Goal: Understand process/instructions: Learn how to perform a task or action

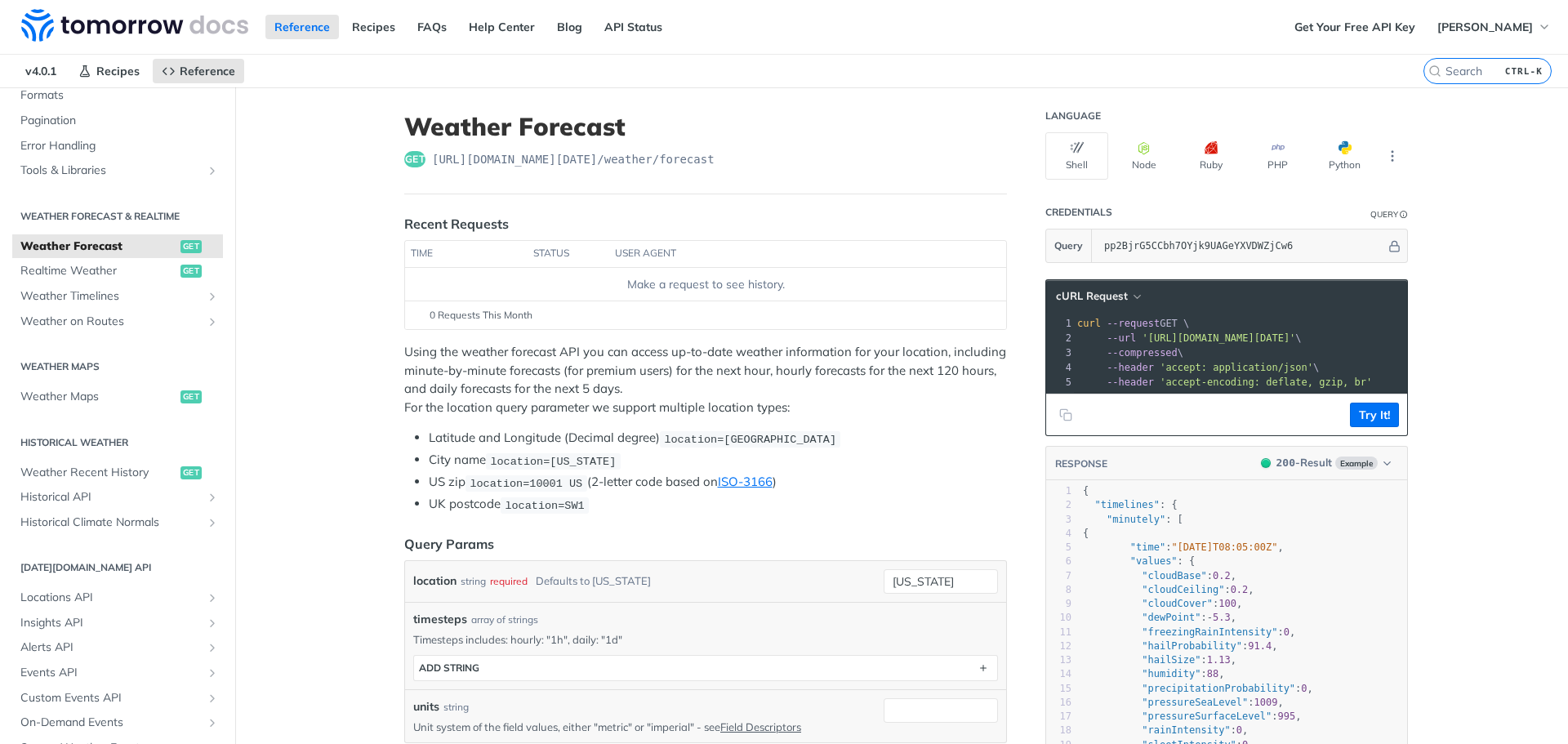
scroll to position [245, 0]
click at [71, 398] on span "Weather Maps" at bounding box center [98, 397] width 156 height 17
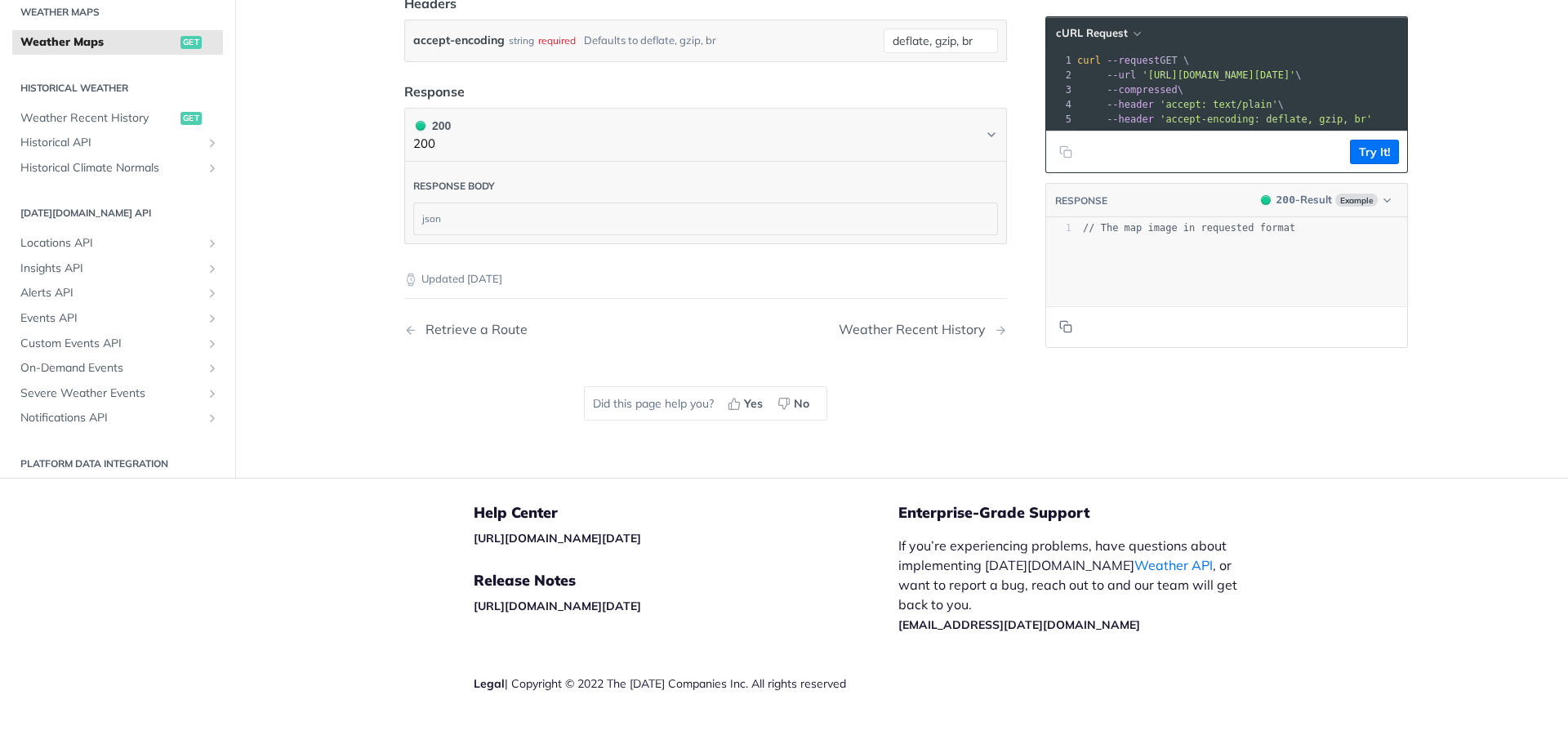
scroll to position [2042, 0]
click at [1360, 164] on button "Try It!" at bounding box center [1374, 151] width 49 height 24
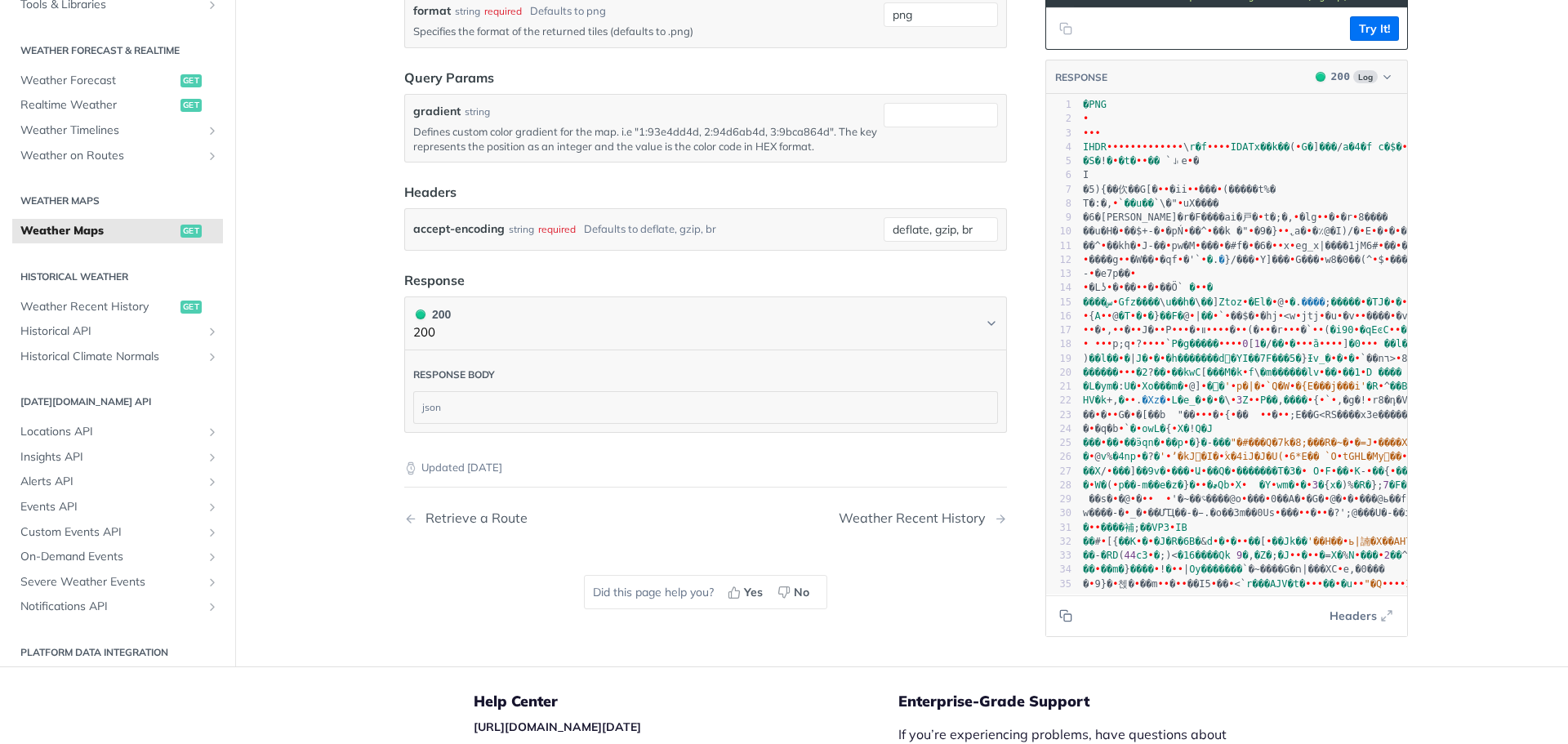
scroll to position [1800, 0]
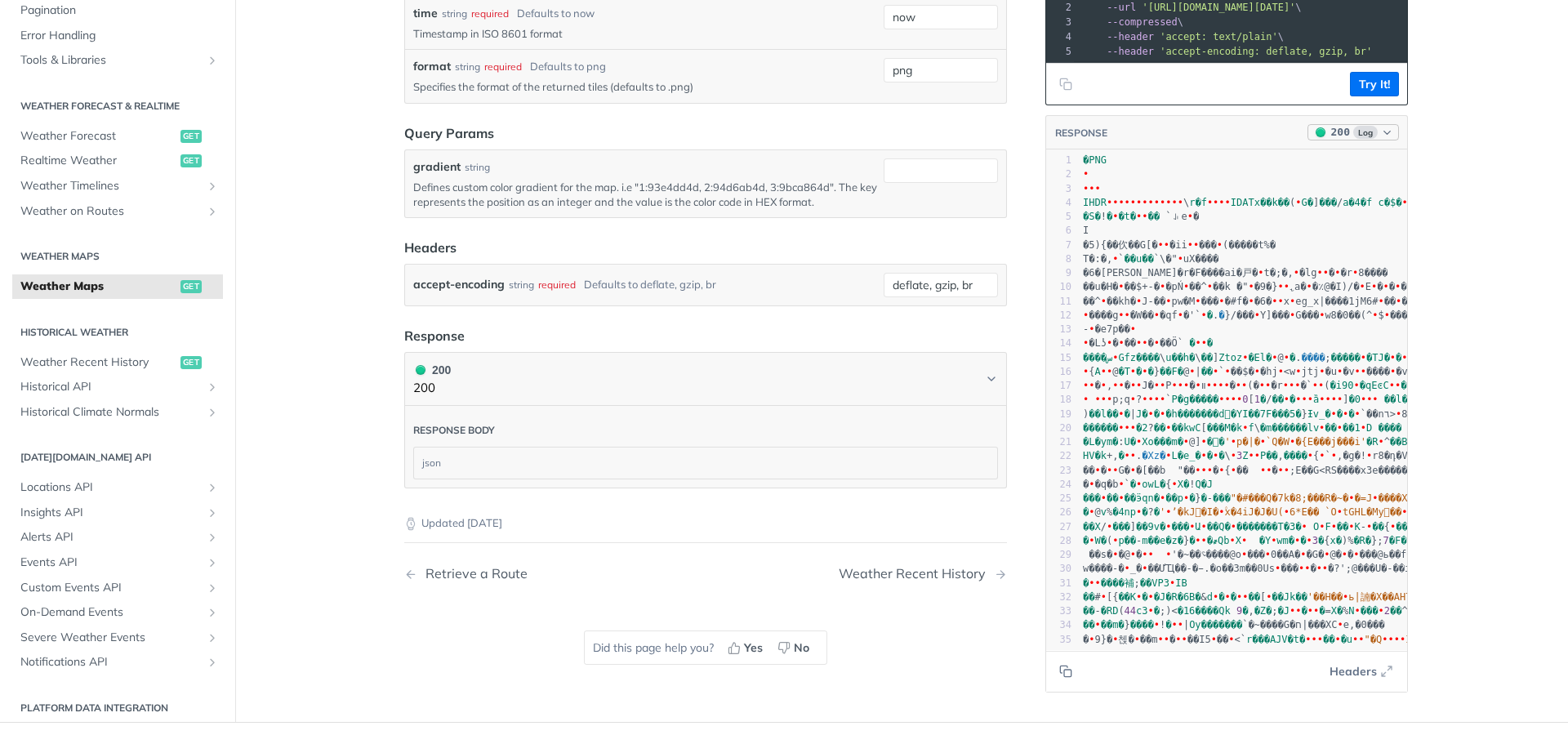
click at [1383, 139] on icon "button" at bounding box center [1386, 132] width 13 height 13
click at [1381, 139] on icon "button" at bounding box center [1386, 132] width 13 height 13
click at [1271, 241] on div "Clear Response" at bounding box center [1307, 228] width 178 height 25
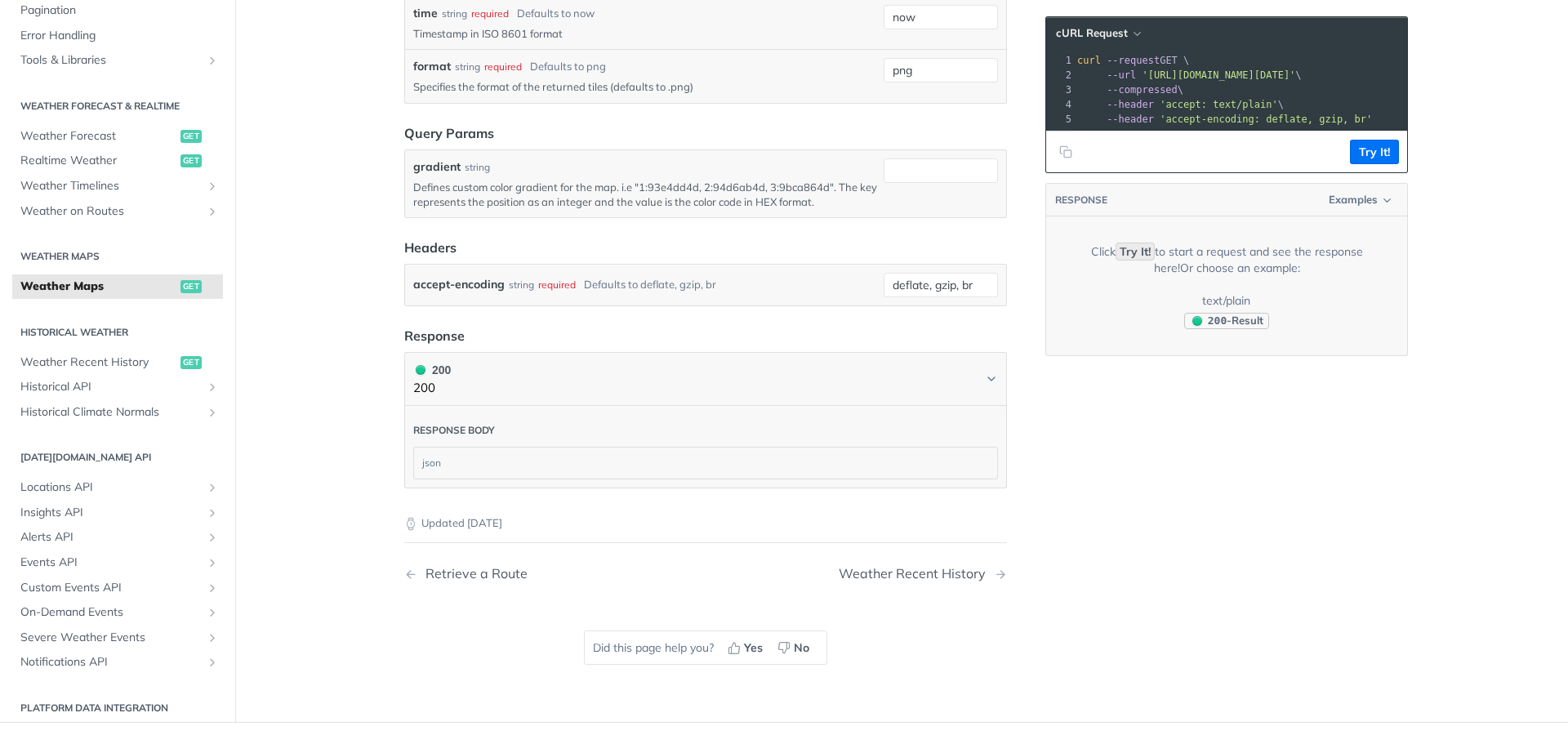
click at [1245, 329] on span "200 - Result" at bounding box center [1235, 321] width 55 height 17
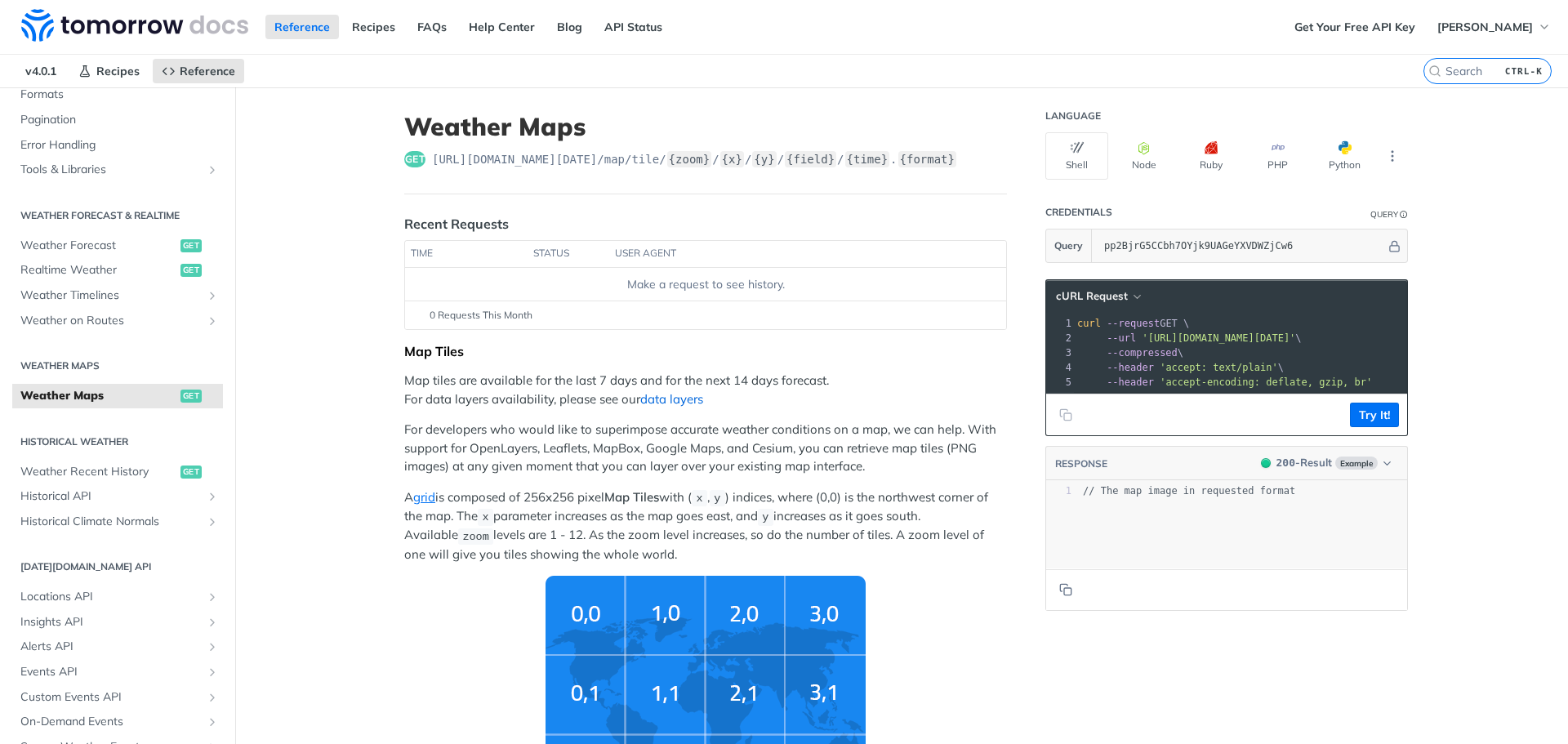
click at [658, 402] on link "data layers" at bounding box center [671, 398] width 63 height 16
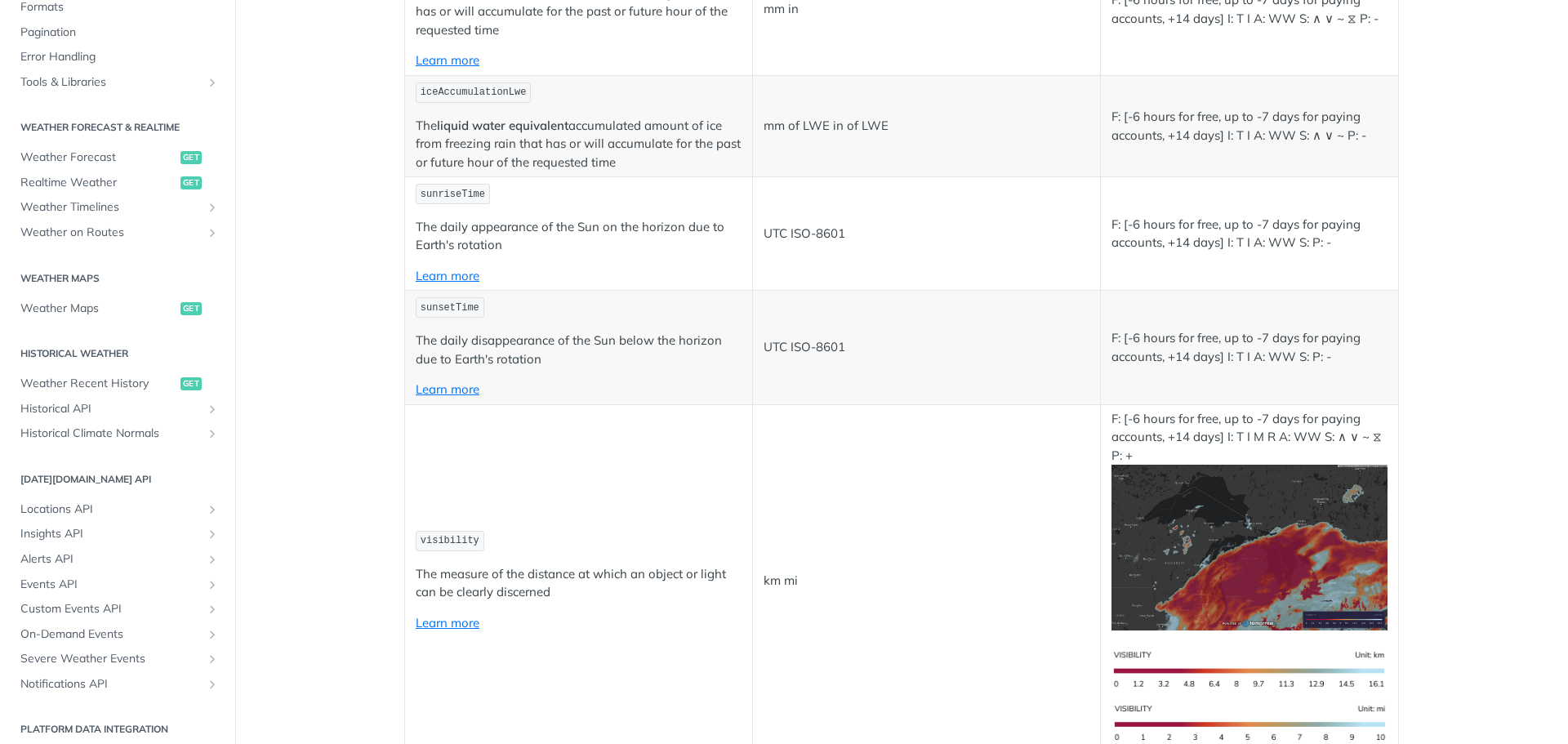
scroll to position [3758, 0]
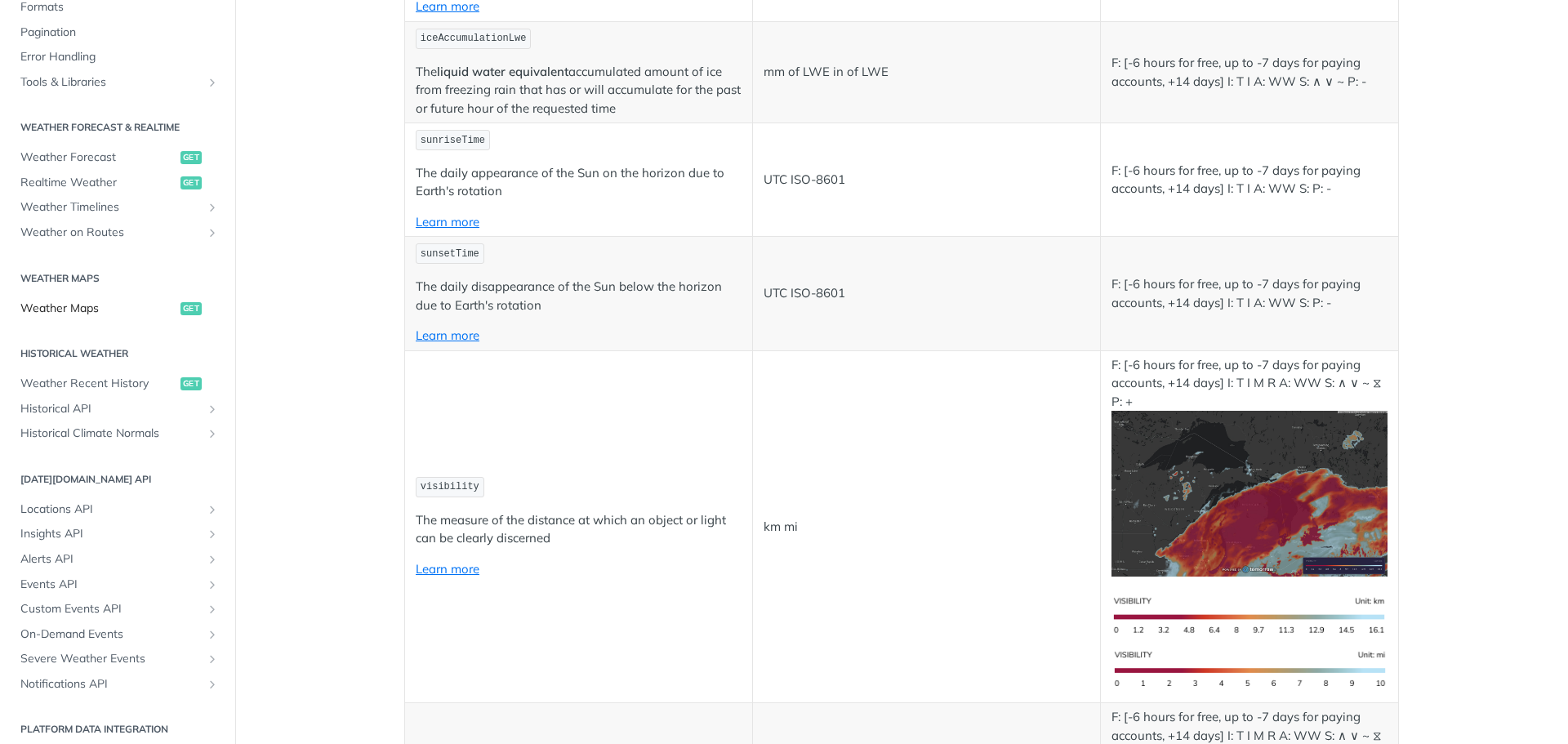
click at [75, 317] on link "Weather Maps get" at bounding box center [118, 308] width 211 height 24
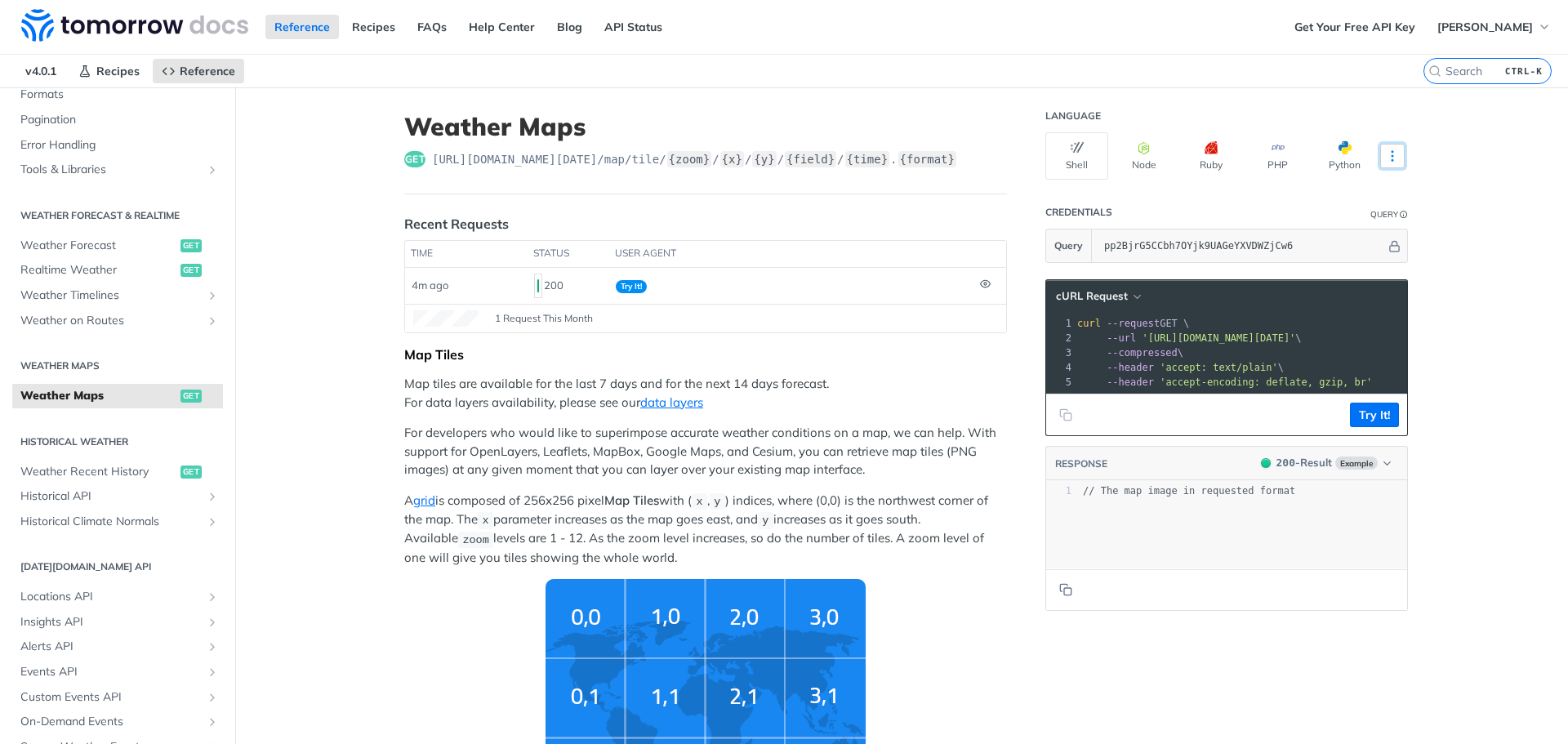
click at [1385, 155] on icon "More ellipsis" at bounding box center [1392, 156] width 15 height 15
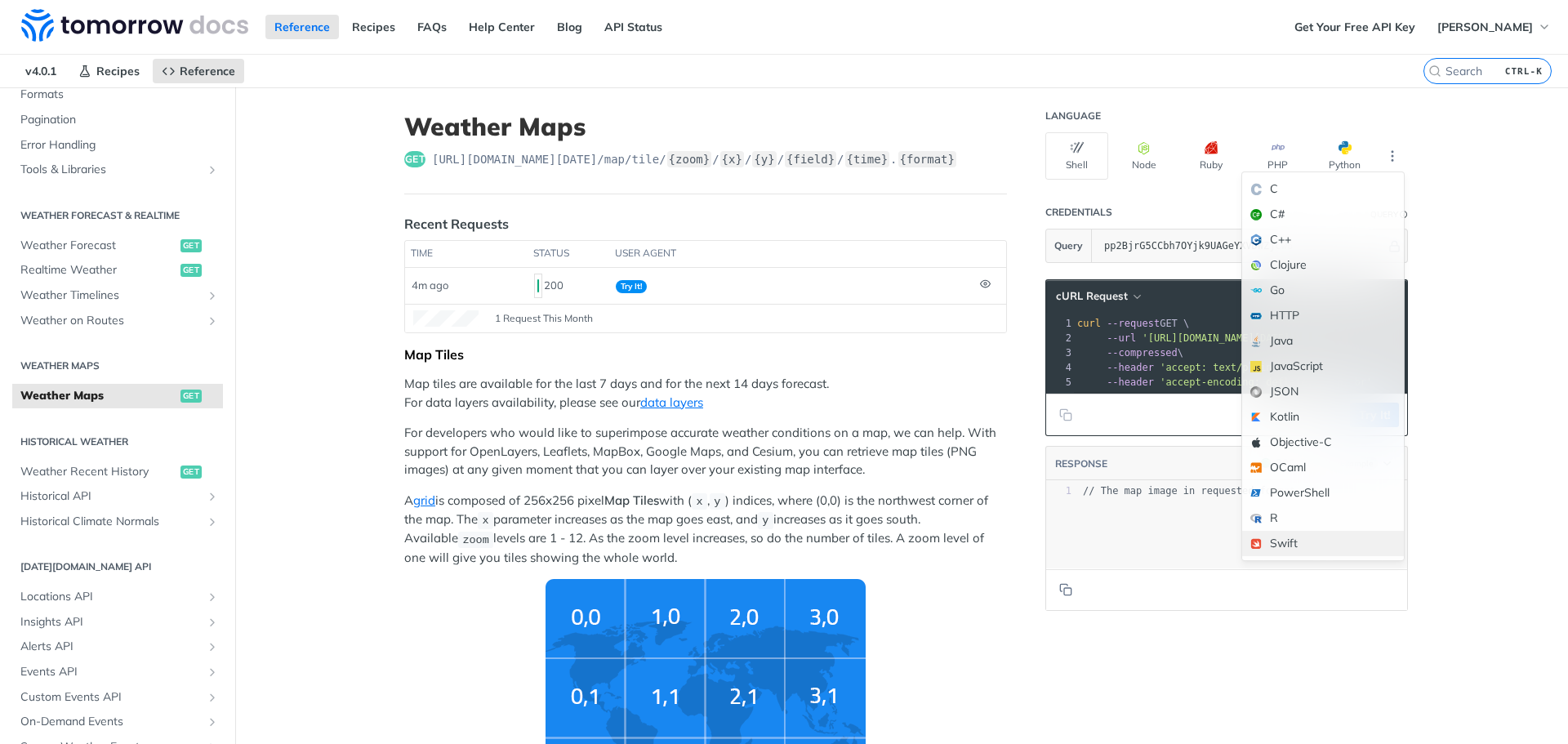
click at [1317, 540] on div "Swift" at bounding box center [1322, 543] width 161 height 25
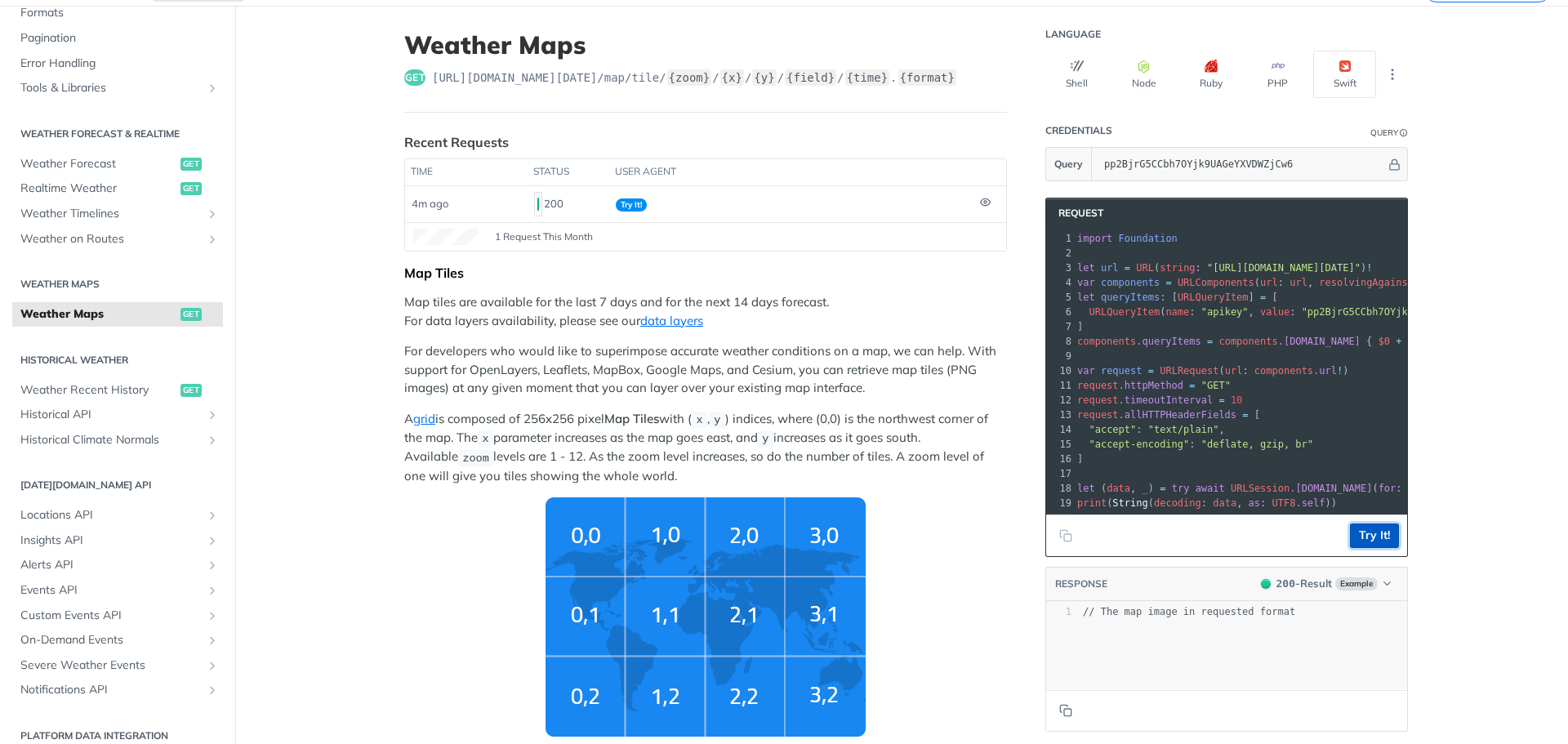
click at [1371, 548] on button "Try It!" at bounding box center [1374, 536] width 49 height 24
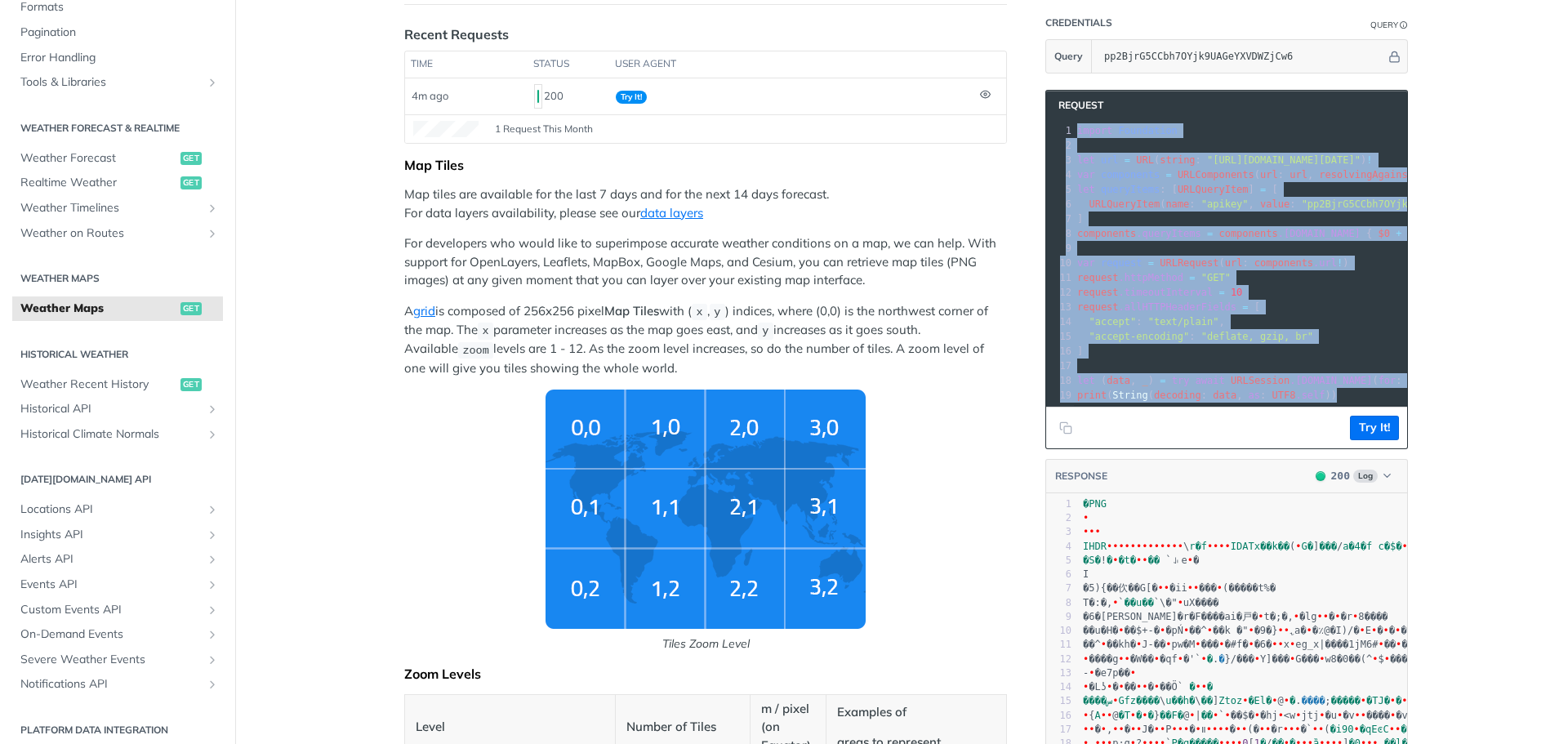
scroll to position [245, 0]
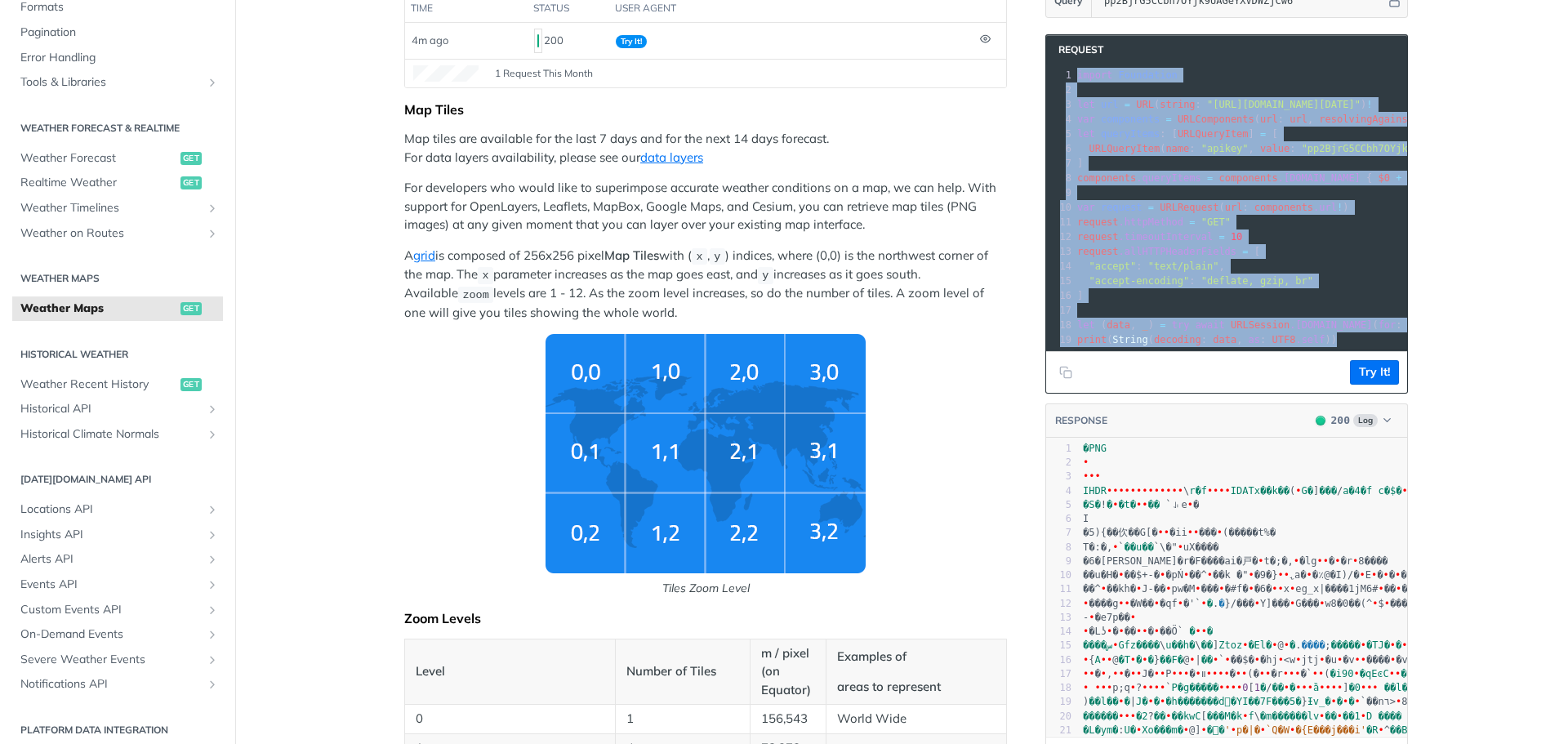
drag, startPoint x: 1069, startPoint y: 238, endPoint x: 1369, endPoint y: 341, distance: 317.2
click at [1369, 341] on div "1 import Foundation 2 ​ 3 let url = URL ( string : "[URL][DOMAIN_NAME][DATE]" )…" at bounding box center [1340, 208] width 534 height 280
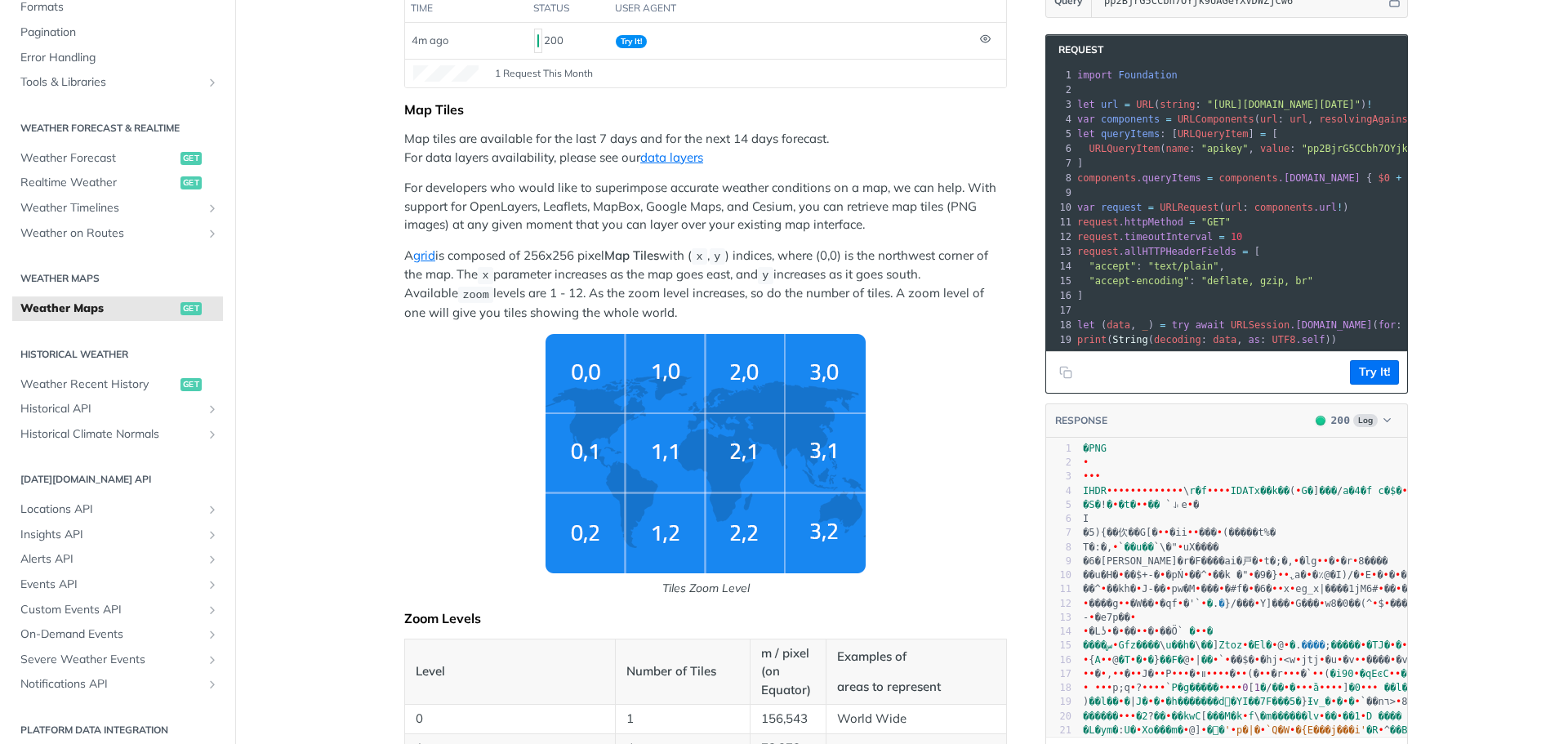
drag, startPoint x: 1156, startPoint y: 213, endPoint x: 1376, endPoint y: 206, distance: 220.1
click at [1376, 206] on pre "var request = URLRequest ( url : components .url ! )" at bounding box center [1340, 208] width 534 height 15
click at [1065, 378] on icon "Copy to clipboard" at bounding box center [1068, 374] width 8 height 8
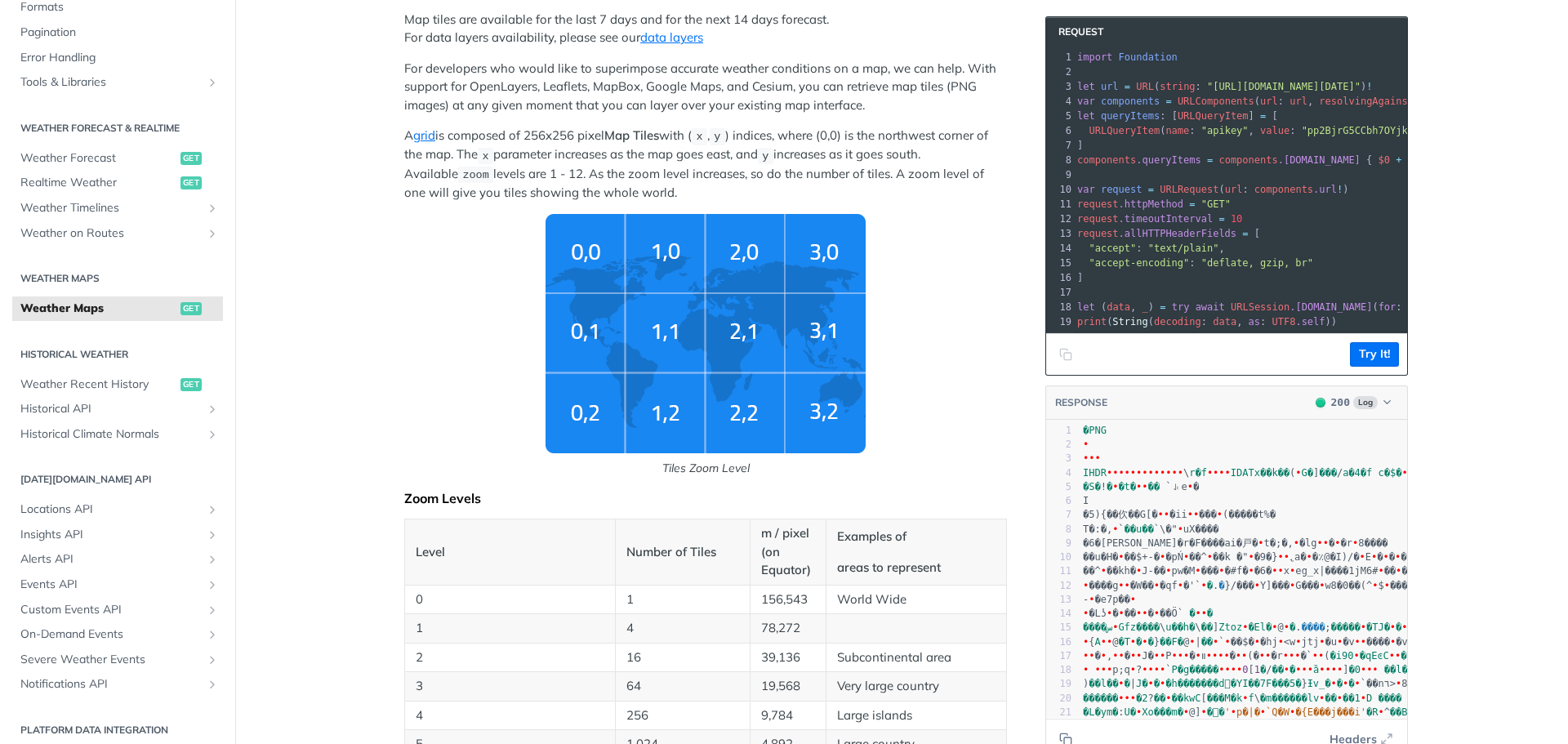
scroll to position [326, 0]
